Goal: Use online tool/utility: Utilize a website feature to perform a specific function

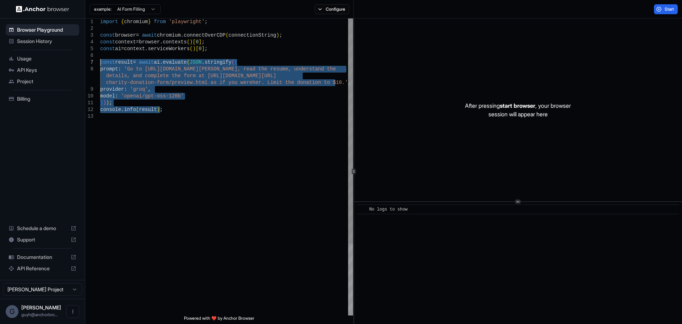
drag, startPoint x: 194, startPoint y: 133, endPoint x: 98, endPoint y: 60, distance: 120.0
click at [100, 60] on div "import { chromium } from 'playwright' ; const browser = await chromium . connec…" at bounding box center [226, 213] width 253 height 391
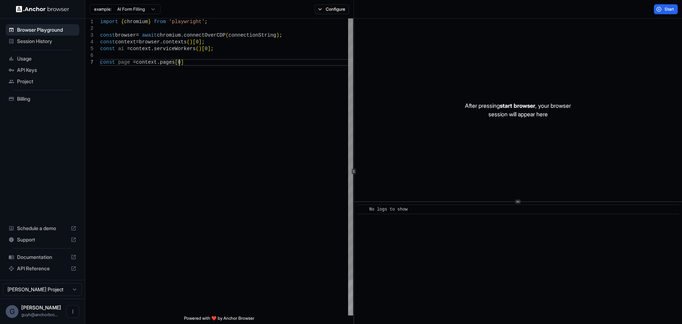
scroll to position [48, 0]
type textarea "**********"
click at [324, 9] on button "Configure" at bounding box center [332, 9] width 34 height 10
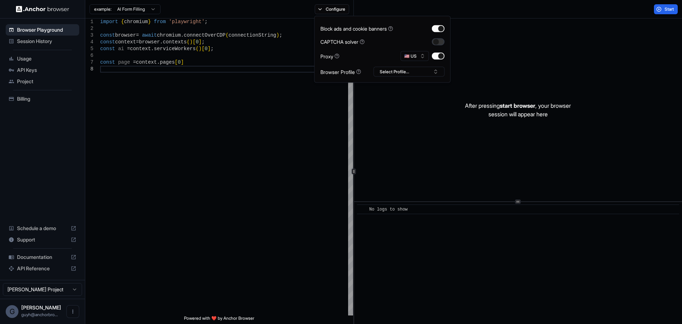
click at [437, 42] on button "button" at bounding box center [438, 41] width 13 height 7
click at [423, 54] on button "🇺🇸 US" at bounding box center [415, 56] width 28 height 10
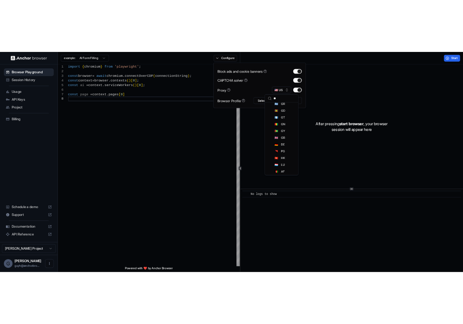
scroll to position [0, 0]
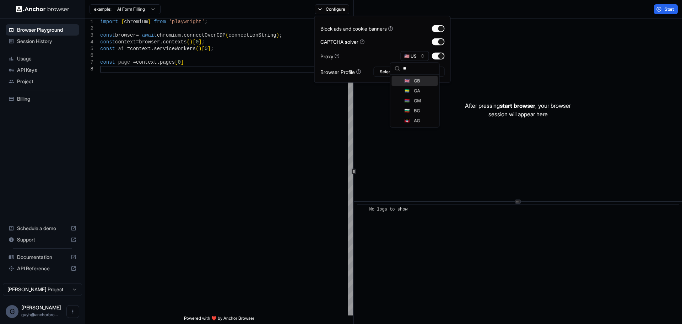
type input "**"
click at [411, 81] on div "🇬🇧 GB" at bounding box center [415, 81] width 46 height 10
click at [663, 12] on button "Start" at bounding box center [666, 9] width 24 height 10
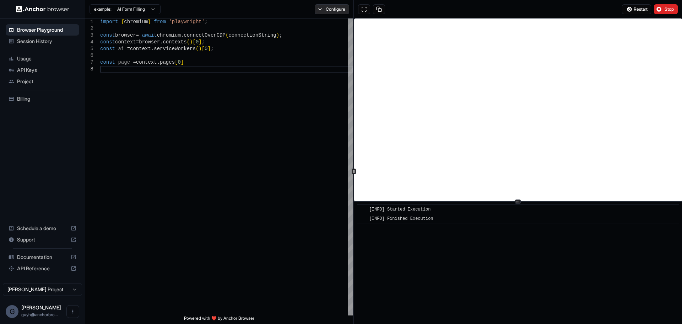
click at [325, 11] on button "Configure" at bounding box center [332, 9] width 34 height 10
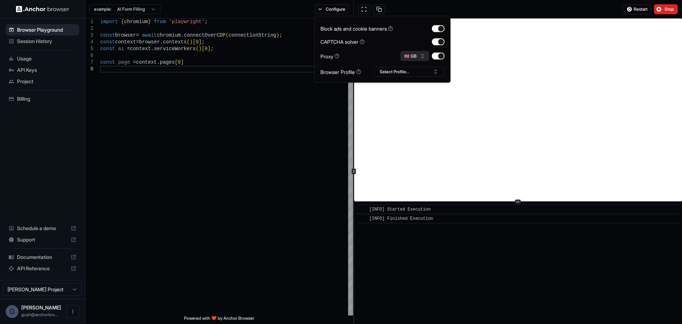
click at [419, 60] on button "🇬🇧 GB" at bounding box center [415, 56] width 28 height 10
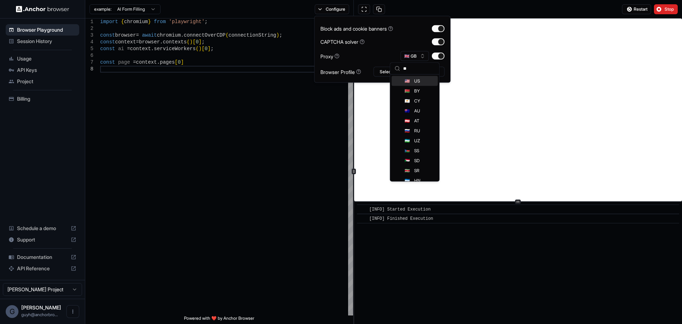
type input "**"
click at [415, 82] on span "US" at bounding box center [417, 81] width 6 height 6
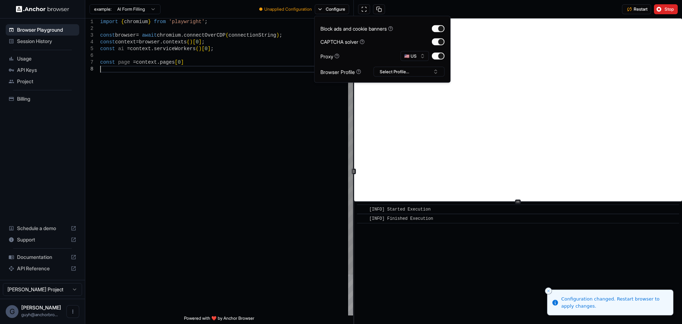
click at [298, 119] on div "import { chromium } from 'playwright' ; const browser = await chromium . connec…" at bounding box center [226, 190] width 253 height 344
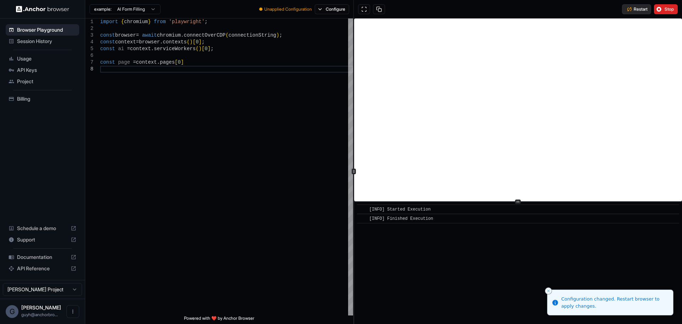
click at [642, 9] on span "Restart" at bounding box center [641, 9] width 14 height 6
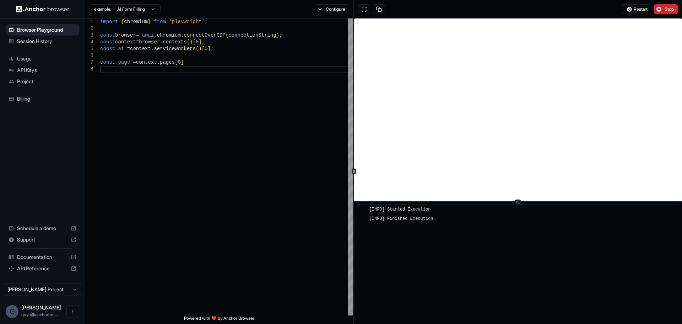
click at [42, 323] on div "G [PERSON_NAME]..." at bounding box center [42, 310] width 85 height 25
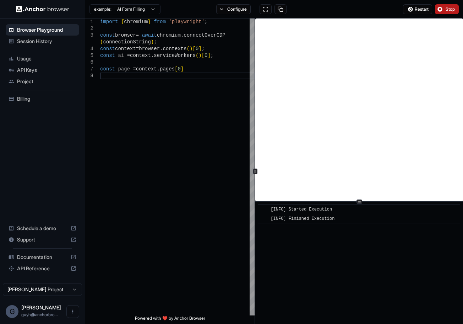
click at [453, 6] on button "Stop" at bounding box center [447, 9] width 24 height 10
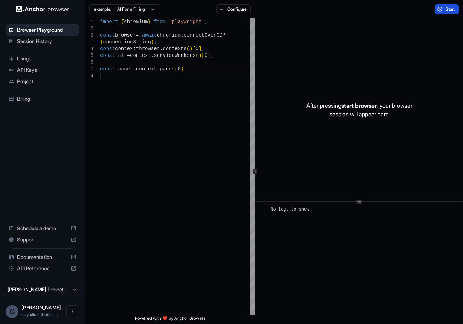
click at [443, 9] on button "Start" at bounding box center [447, 9] width 24 height 10
